Goal: Task Accomplishment & Management: Manage account settings

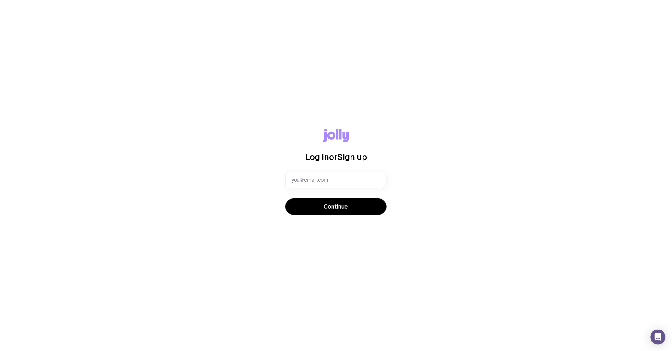
click at [0, 351] on com-1password-button at bounding box center [0, 351] width 0 height 0
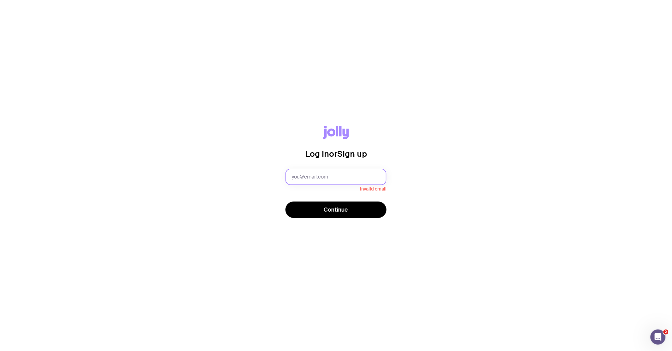
type input "[EMAIL_ADDRESS][DOMAIN_NAME]"
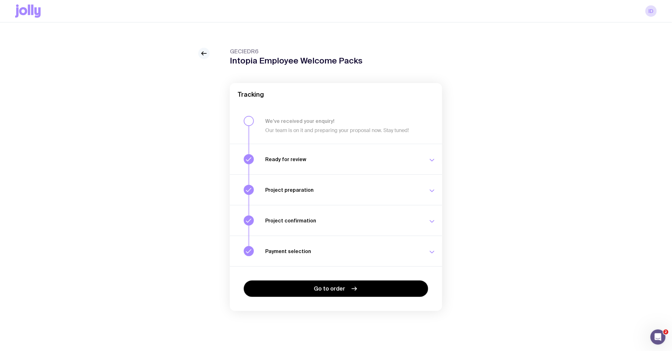
click at [202, 56] on icon at bounding box center [204, 54] width 8 height 8
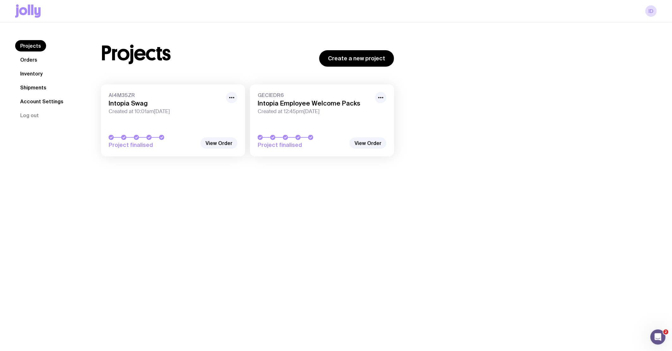
click at [29, 62] on link "Orders" at bounding box center [28, 59] width 27 height 11
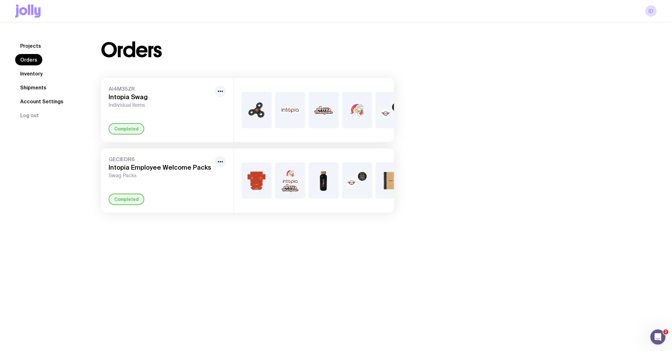
click at [187, 129] on div "Completed" at bounding box center [167, 128] width 117 height 11
click at [32, 73] on link "Inventory" at bounding box center [31, 73] width 33 height 11
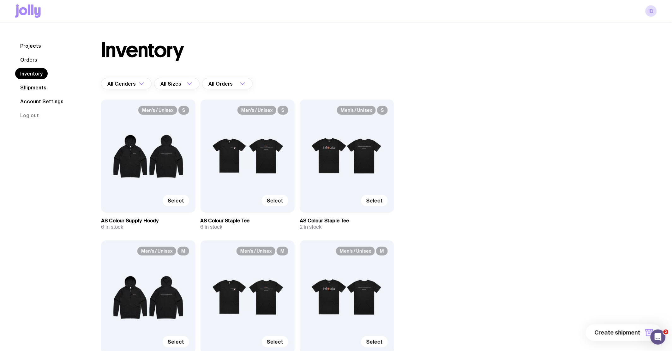
click at [26, 42] on link "Projects" at bounding box center [30, 45] width 31 height 11
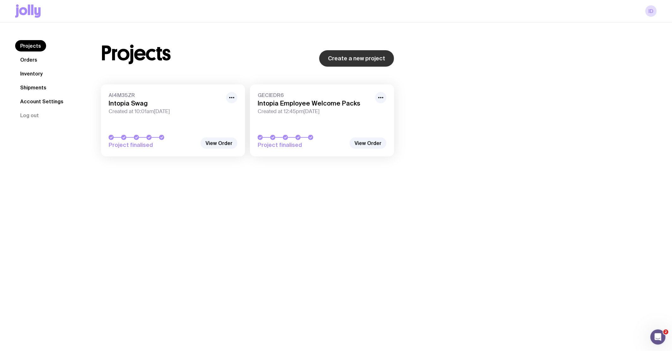
click at [357, 64] on link "Create a new project" at bounding box center [356, 58] width 75 height 16
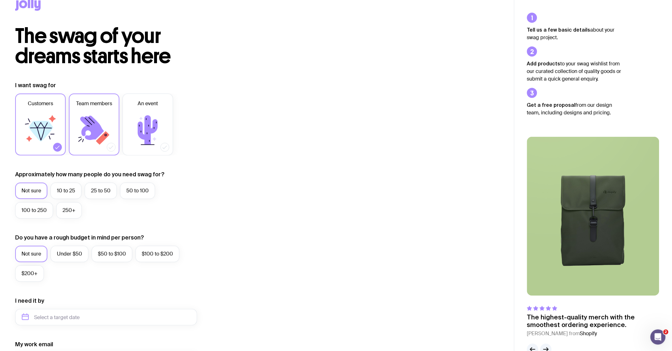
scroll to position [17, 0]
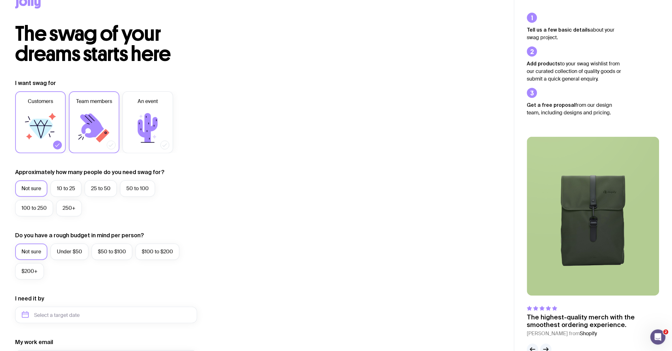
click at [90, 118] on icon at bounding box center [92, 125] width 24 height 24
click at [0, 0] on input "Team members" at bounding box center [0, 0] width 0 height 0
click at [44, 136] on icon at bounding box center [41, 129] width 24 height 21
click at [0, 0] on input "Customers" at bounding box center [0, 0] width 0 height 0
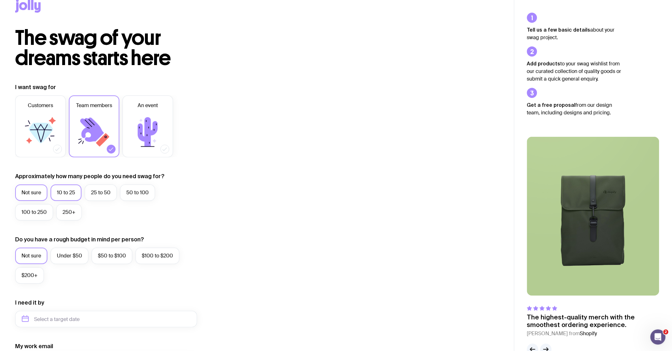
scroll to position [0, 0]
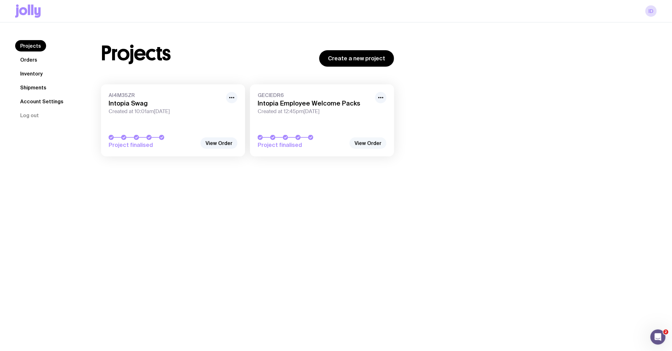
click at [372, 145] on link "View Order" at bounding box center [368, 142] width 37 height 11
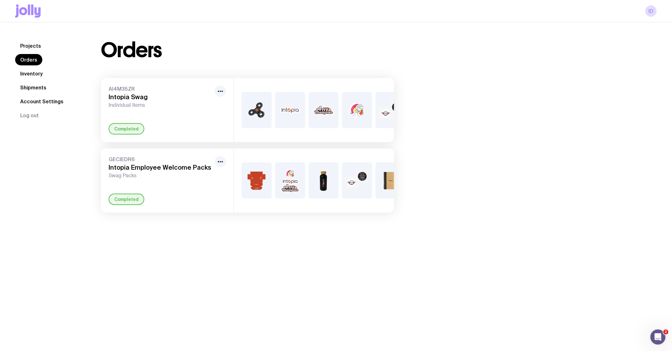
click at [170, 191] on div "GECIEDR6 Intopia Employee Welcome Packs Swag Packs Completed" at bounding box center [167, 180] width 133 height 64
click at [219, 165] on icon "button" at bounding box center [221, 162] width 8 height 8
click at [38, 51] on link "Projects" at bounding box center [30, 45] width 31 height 11
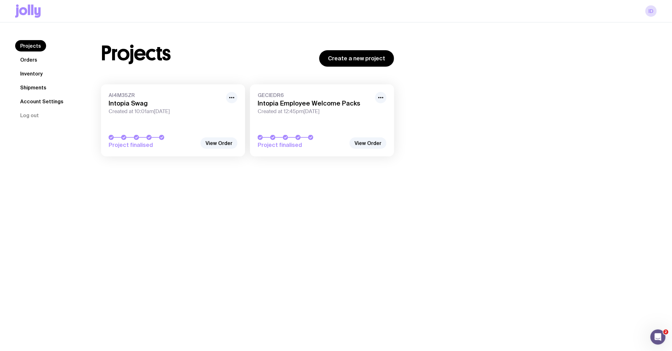
click at [27, 73] on link "Inventory" at bounding box center [31, 73] width 33 height 11
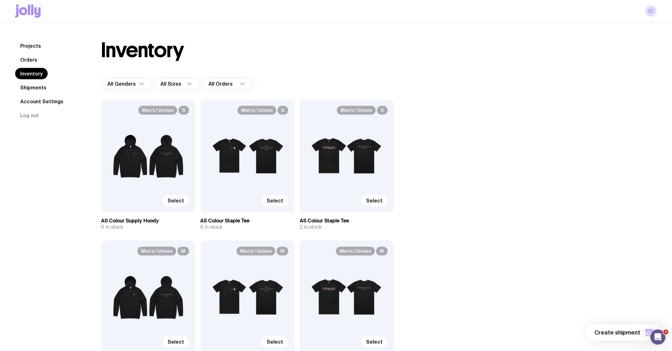
click at [175, 201] on span "Select" at bounding box center [176, 200] width 16 height 6
click at [0, 0] on input "Select" at bounding box center [0, 0] width 0 height 0
click at [175, 201] on span "Selected" at bounding box center [172, 200] width 23 height 6
click at [0, 0] on input "Selected" at bounding box center [0, 0] width 0 height 0
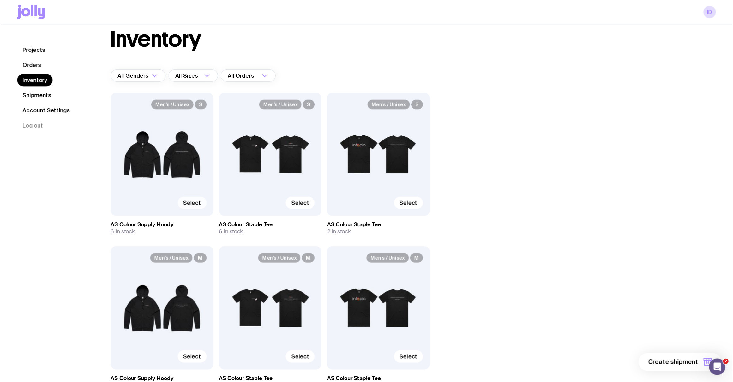
scroll to position [15, 0]
